Goal: Transaction & Acquisition: Book appointment/travel/reservation

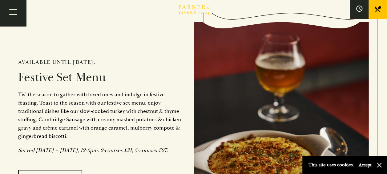
scroll to position [446, 0]
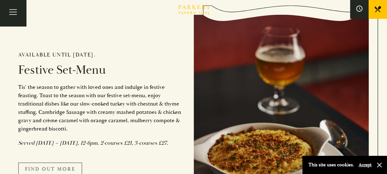
click at [54, 172] on link "FIND OUT MORE" at bounding box center [50, 168] width 64 height 13
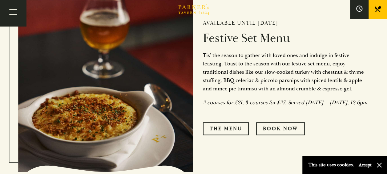
scroll to position [225, 0]
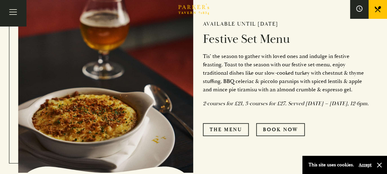
click at [230, 126] on div "Available until [DATE] Festive Set Menu Tis’ the season to gather with loved on…" at bounding box center [281, 76] width 175 height 182
click at [237, 132] on link "The Menu" at bounding box center [226, 129] width 46 height 13
click at [274, 129] on link "Book Now" at bounding box center [280, 129] width 49 height 13
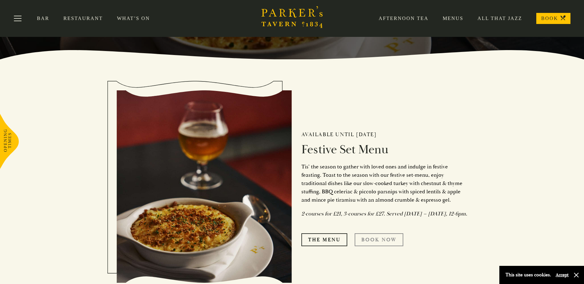
click at [367, 173] on link "Book Now" at bounding box center [379, 240] width 49 height 13
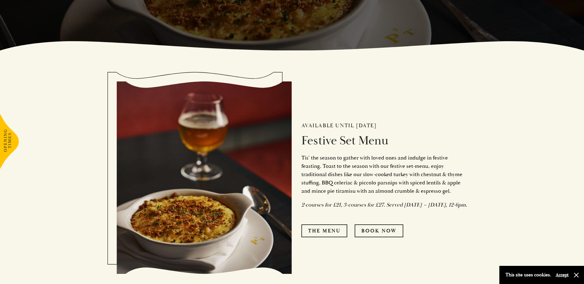
scroll to position [191, 0]
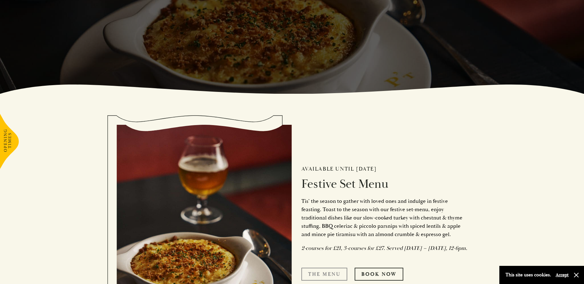
click at [314, 173] on link "The Menu" at bounding box center [324, 274] width 46 height 13
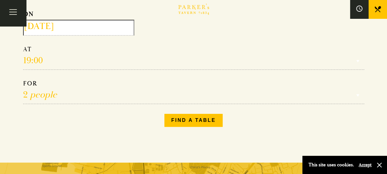
scroll to position [122, 0]
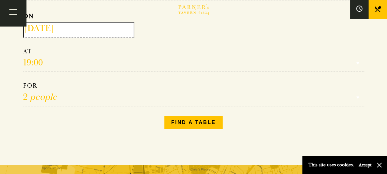
click at [360, 94] on select "1 person 2 people 3 people 4 people 5 people 6 people 7 people 8 people 9 peopl…" at bounding box center [193, 94] width 341 height 24
click at [368, 121] on div "Make a Reservation Select an option Select an option Lunch Dinner Afternoon Tea…" at bounding box center [193, 53] width 351 height 162
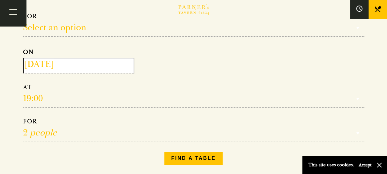
scroll to position [86, 0]
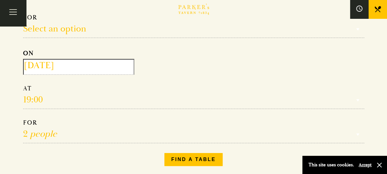
click at [87, 70] on input "2025-10-02" at bounding box center [78, 67] width 111 height 16
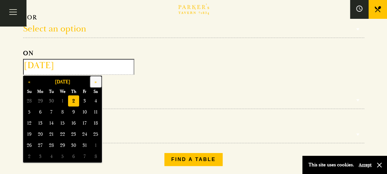
click at [98, 81] on button "»" at bounding box center [95, 81] width 11 height 11
click at [86, 104] on span "5" at bounding box center [84, 100] width 11 height 11
type input "2025-12-05"
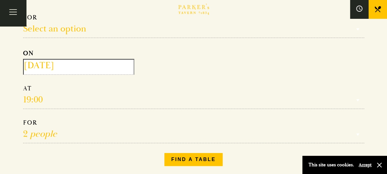
click at [35, 98] on select "Reservation time" at bounding box center [193, 96] width 341 height 24
click at [358, 95] on select "Reservation time" at bounding box center [193, 96] width 341 height 24
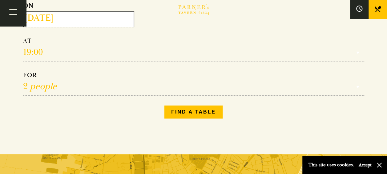
scroll to position [134, 0]
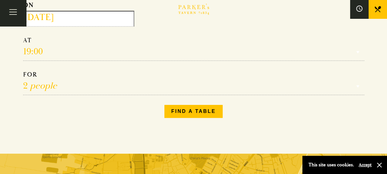
click at [246, 65] on form "Select an option Select an option Lunch Dinner Afternoon Tea ON 2025-12-05 19:0…" at bounding box center [193, 30] width 341 height 129
click at [143, 74] on select "1 person 2 people 3 people 4 people 5 people 6 people 7 people 8 people 9 peopl…" at bounding box center [193, 82] width 341 height 24
click at [90, 117] on div "Make a Reservation Select an option Select an option Lunch Dinner Afternoon Tea…" at bounding box center [193, 42] width 351 height 162
click at [297, 53] on select "Reservation time" at bounding box center [193, 48] width 341 height 24
drag, startPoint x: 359, startPoint y: 60, endPoint x: 358, endPoint y: 56, distance: 4.0
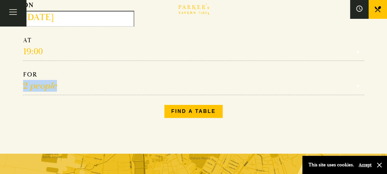
click at [358, 56] on form "Select an option Select an option Lunch Dinner Afternoon Tea ON 2025-12-05 19:0…" at bounding box center [193, 30] width 341 height 129
click at [358, 56] on select "Reservation time" at bounding box center [193, 48] width 341 height 24
click at [358, 53] on select "Reservation time" at bounding box center [193, 48] width 341 height 24
click at [357, 54] on select "Reservation time" at bounding box center [193, 48] width 341 height 24
click at [100, 79] on select "1 person 2 people 3 people 4 people 5 people 6 people 7 people 8 people 9 peopl…" at bounding box center [193, 82] width 341 height 24
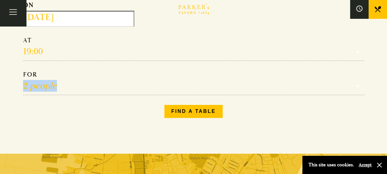
select select "13"
click at [23, 70] on select "1 person 2 people 3 people 4 people 5 people 6 people 7 people 8 people 9 peopl…" at bounding box center [193, 82] width 341 height 24
click at [113, 54] on select "Reservation time" at bounding box center [193, 48] width 341 height 24
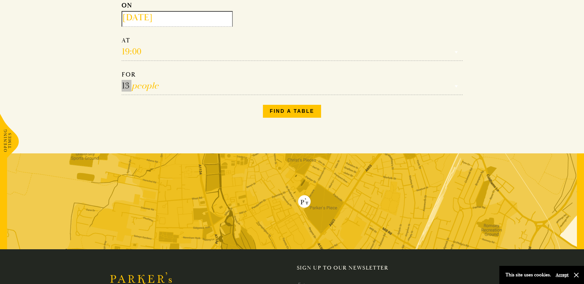
scroll to position [134, 0]
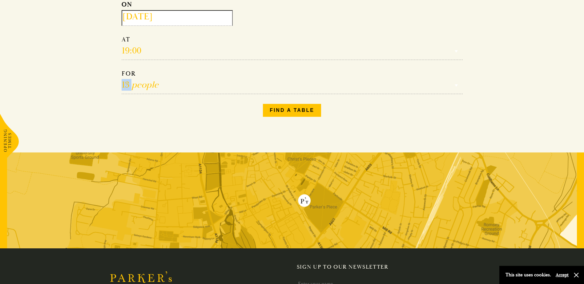
click at [387, 55] on select "Reservation time" at bounding box center [292, 48] width 341 height 24
click at [387, 62] on form "Select an option Select an option Lunch Dinner Afternoon Tea ON 2025-12-05 19:0…" at bounding box center [292, 29] width 341 height 129
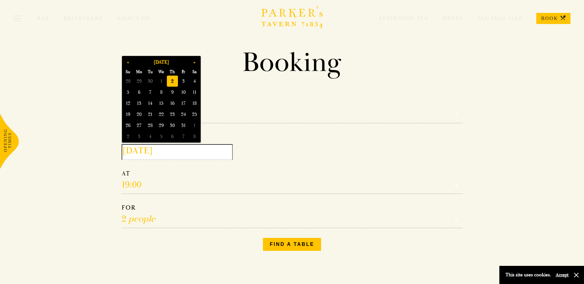
click at [210, 157] on input "2025-10-02" at bounding box center [177, 152] width 111 height 16
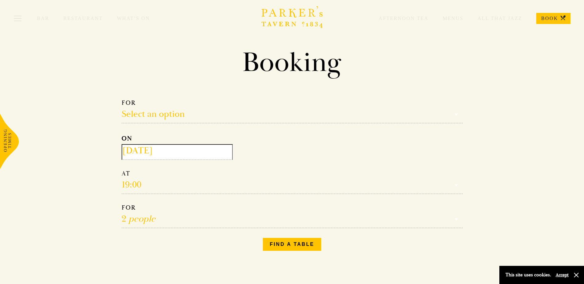
click at [187, 172] on select "Reservation time" at bounding box center [292, 182] width 341 height 24
click at [192, 188] on select "Reservation time" at bounding box center [292, 182] width 341 height 24
click at [194, 116] on select "Select an option Lunch Dinner Afternoon Tea" at bounding box center [292, 111] width 341 height 24
select select "134868"
click at [122, 99] on select "Select an option Lunch Dinner Afternoon Tea" at bounding box center [292, 111] width 341 height 24
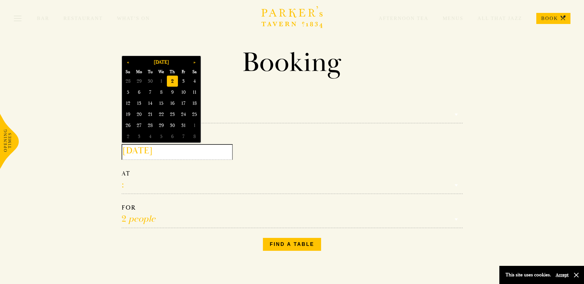
click at [194, 159] on input "2025-10-02" at bounding box center [177, 152] width 111 height 16
click at [198, 61] on button "»" at bounding box center [194, 62] width 11 height 11
click at [186, 82] on span "5" at bounding box center [183, 81] width 11 height 11
type input "2025-12-05"
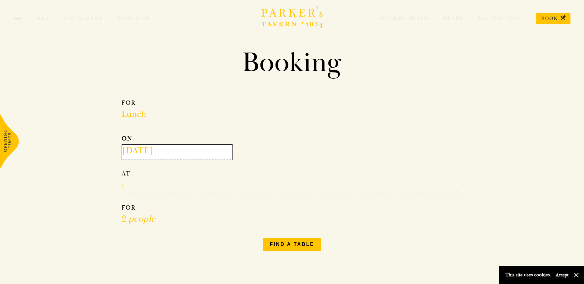
click at [131, 182] on select "12:00 12:30 13:00 13:30 14:00 14:30 15:00 15:30 16:00 16:30 17:00" at bounding box center [292, 182] width 341 height 24
select select "12:30"
click at [122, 170] on select "12:00 12:30 13:00 13:30 14:00 14:30 15:00 15:30 16:00 16:30 17:00" at bounding box center [292, 182] width 341 height 24
click at [152, 222] on select "1 person 2 people 3 people 4 people 5 people 6 people 7 people 8 people 9 peopl…" at bounding box center [292, 216] width 341 height 24
select select "18"
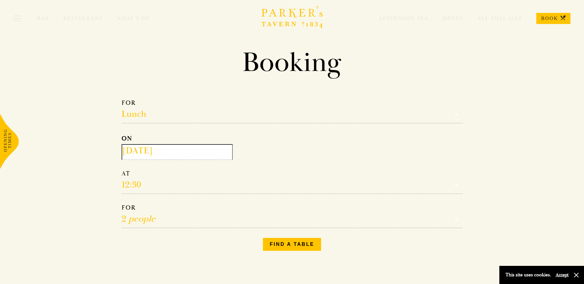
click at [122, 204] on select "1 person 2 people 3 people 4 people 5 people 6 people 7 people 8 people 9 peopl…" at bounding box center [292, 216] width 341 height 24
click at [270, 244] on button "Find a table" at bounding box center [292, 244] width 58 height 13
